Goal: Register for event/course

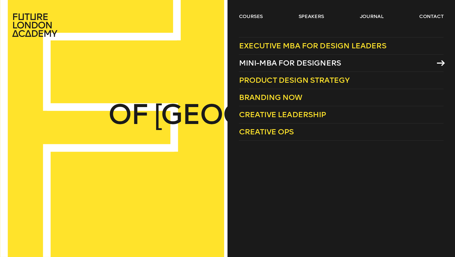
click at [268, 65] on span "Mini-MBA for Designers" at bounding box center [290, 63] width 102 height 9
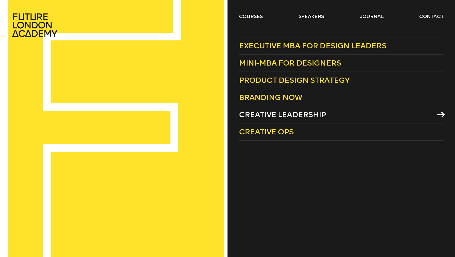
click at [266, 113] on span "Creative Leadership" at bounding box center [282, 114] width 87 height 9
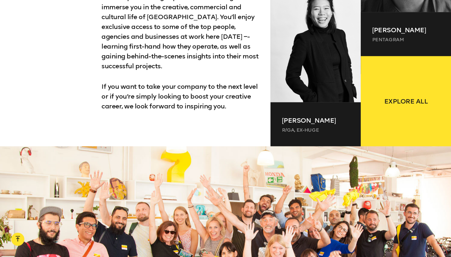
scroll to position [767, 0]
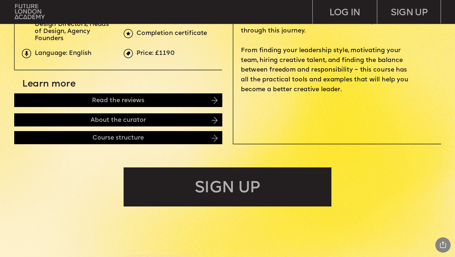
scroll to position [284, 0]
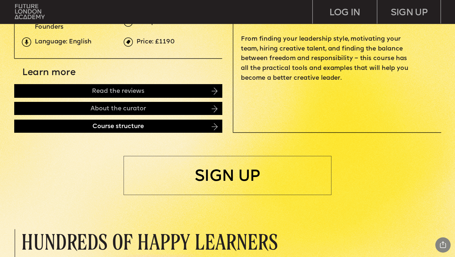
click at [165, 122] on div "Course structure" at bounding box center [118, 126] width 208 height 13
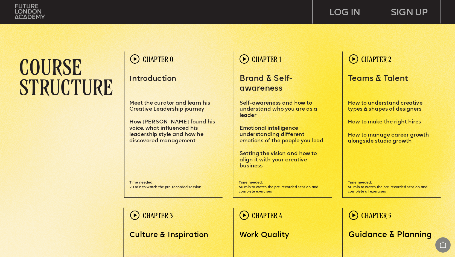
scroll to position [1310, 0]
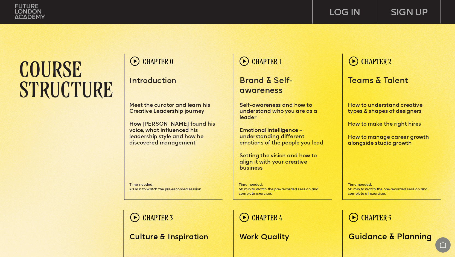
click at [137, 60] on img at bounding box center [134, 61] width 9 height 9
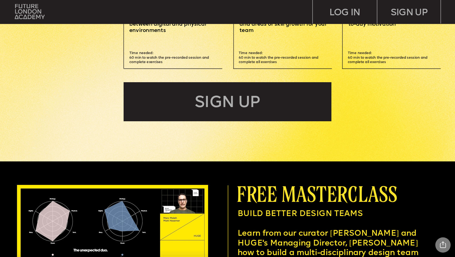
scroll to position [1697, 0]
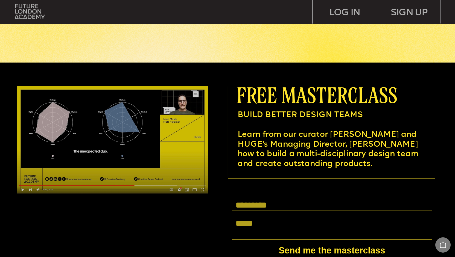
click at [26, 185] on img at bounding box center [112, 140] width 191 height 108
click at [98, 137] on img at bounding box center [112, 140] width 191 height 108
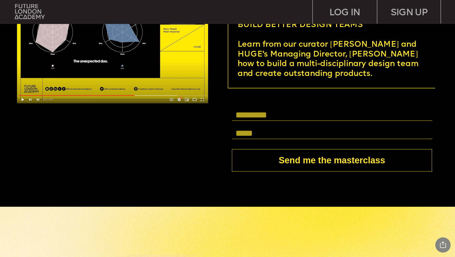
scroll to position [1746, 0]
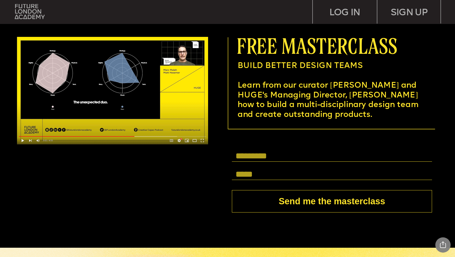
click at [249, 158] on input "text" at bounding box center [332, 156] width 200 height 11
type input "**********"
click at [250, 175] on input "text" at bounding box center [332, 174] width 200 height 11
type input "**********"
click at [311, 196] on button "Send me the masterclass" at bounding box center [332, 201] width 200 height 22
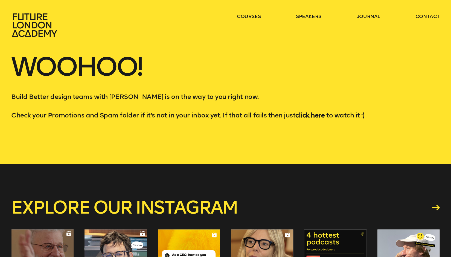
click at [315, 114] on strong "click here" at bounding box center [309, 115] width 29 height 8
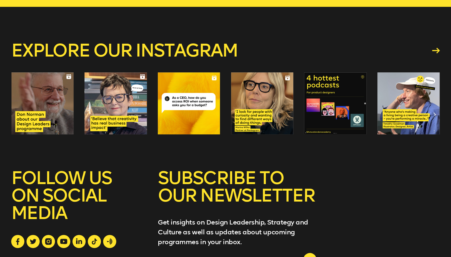
scroll to position [283, 0]
